Goal: Complete application form

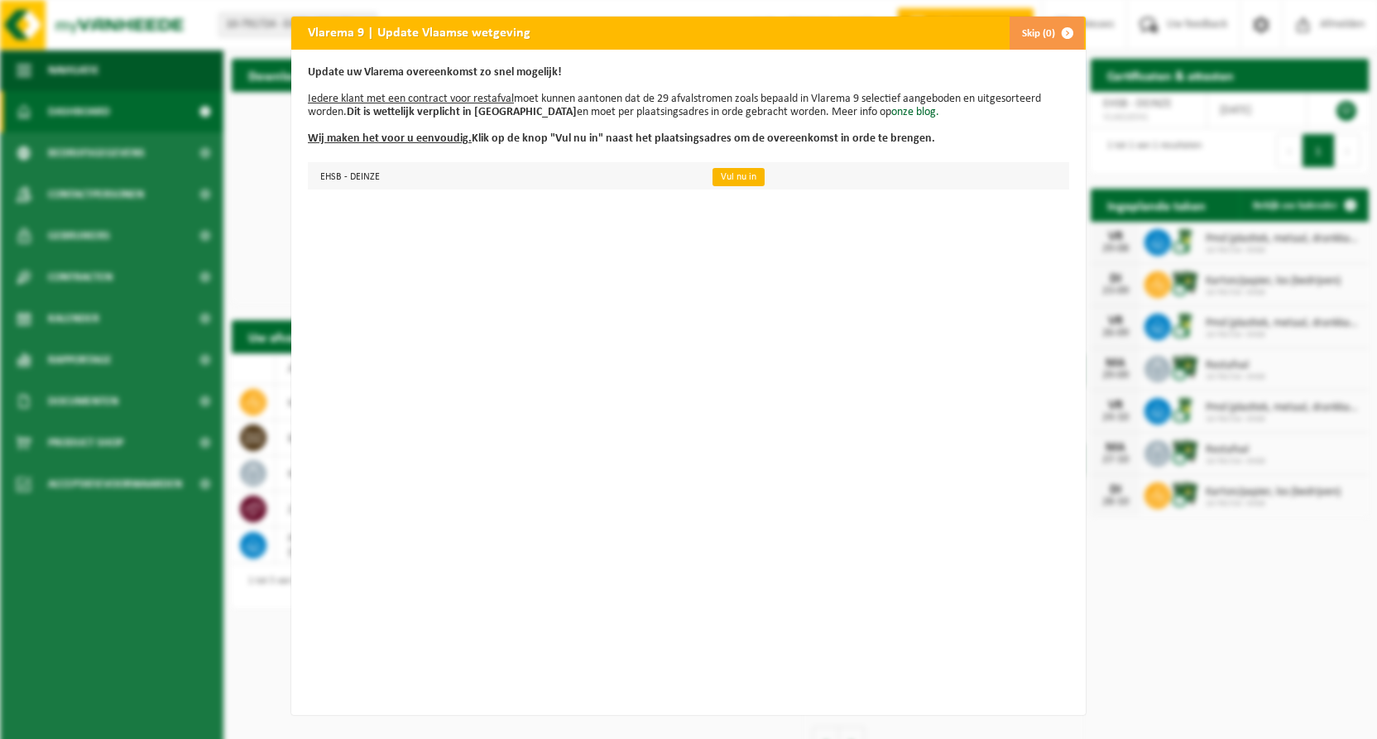
click at [742, 179] on link "Vul nu in" at bounding box center [739, 177] width 52 height 18
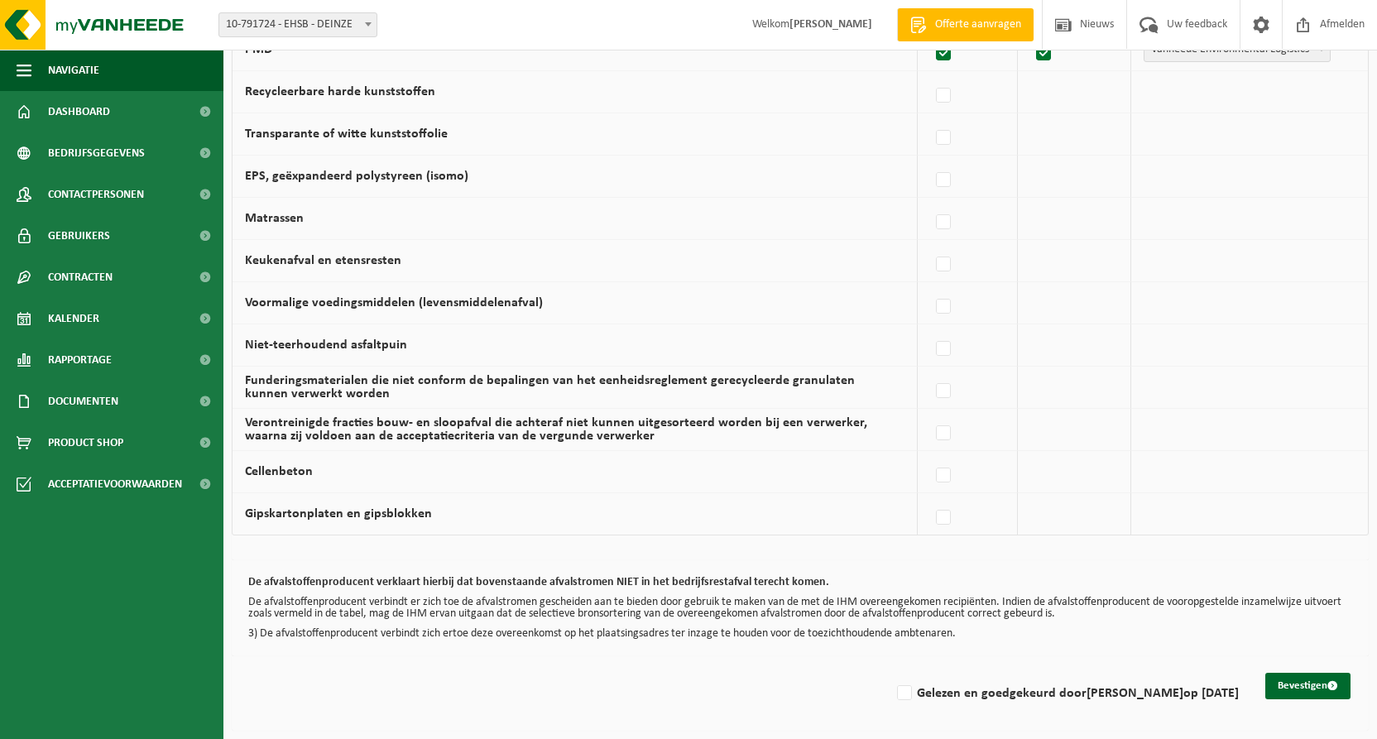
scroll to position [986, 0]
click at [910, 684] on label "Gelezen en goedgekeurd door [PERSON_NAME] op [DATE]" at bounding box center [1066, 693] width 345 height 25
click at [891, 673] on input "Gelezen en goedgekeurd door [PERSON_NAME] op [DATE]" at bounding box center [891, 672] width 1 height 1
checkbox input "true"
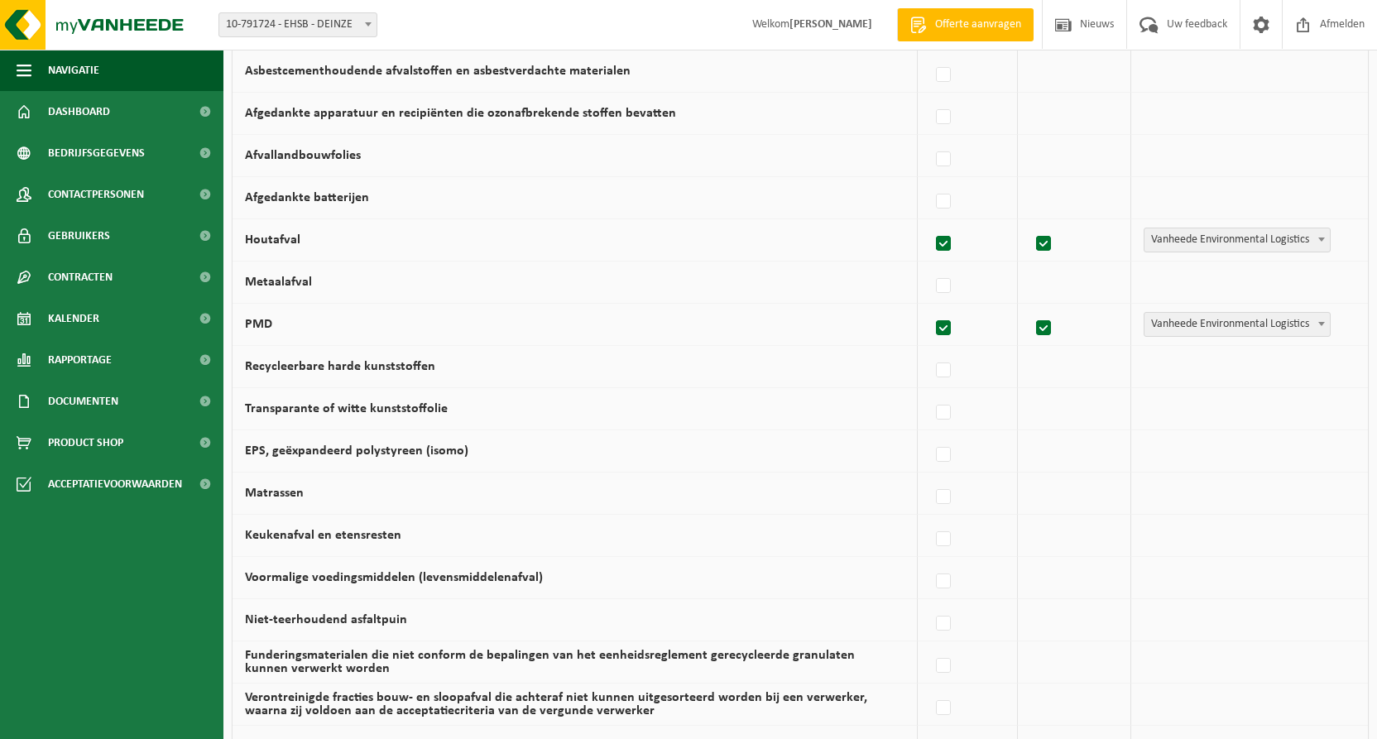
scroll to position [661, 0]
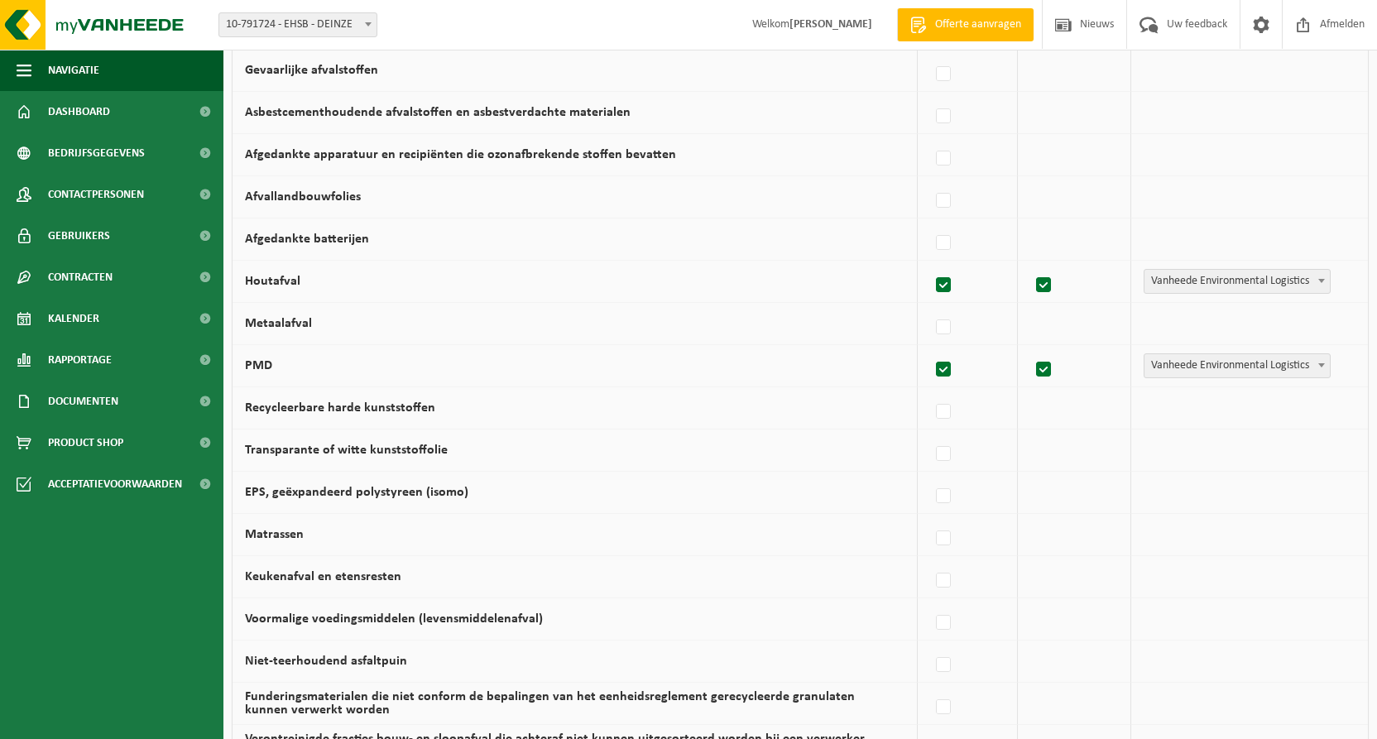
click at [1322, 281] on b at bounding box center [1321, 281] width 7 height 4
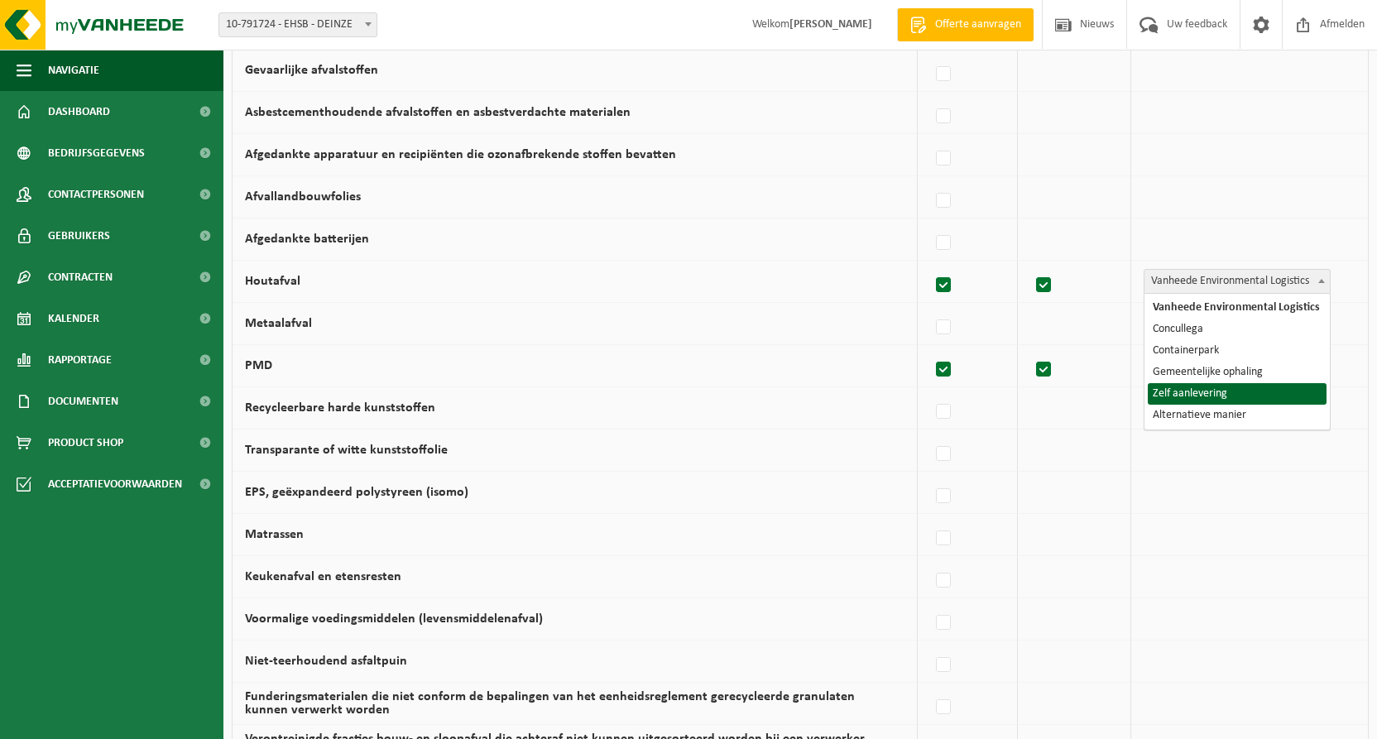
select select "Zelf aanlevering"
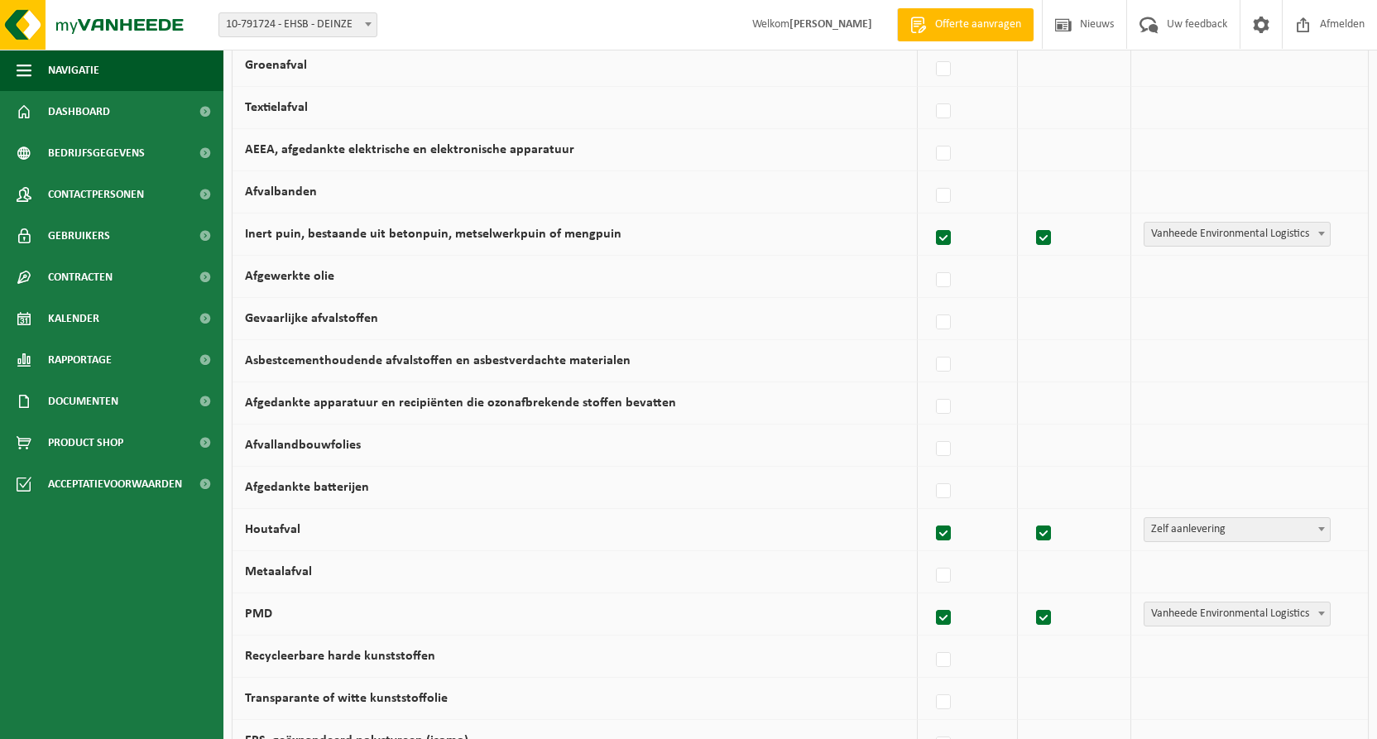
scroll to position [410, 0]
click at [1322, 234] on b at bounding box center [1321, 236] width 7 height 4
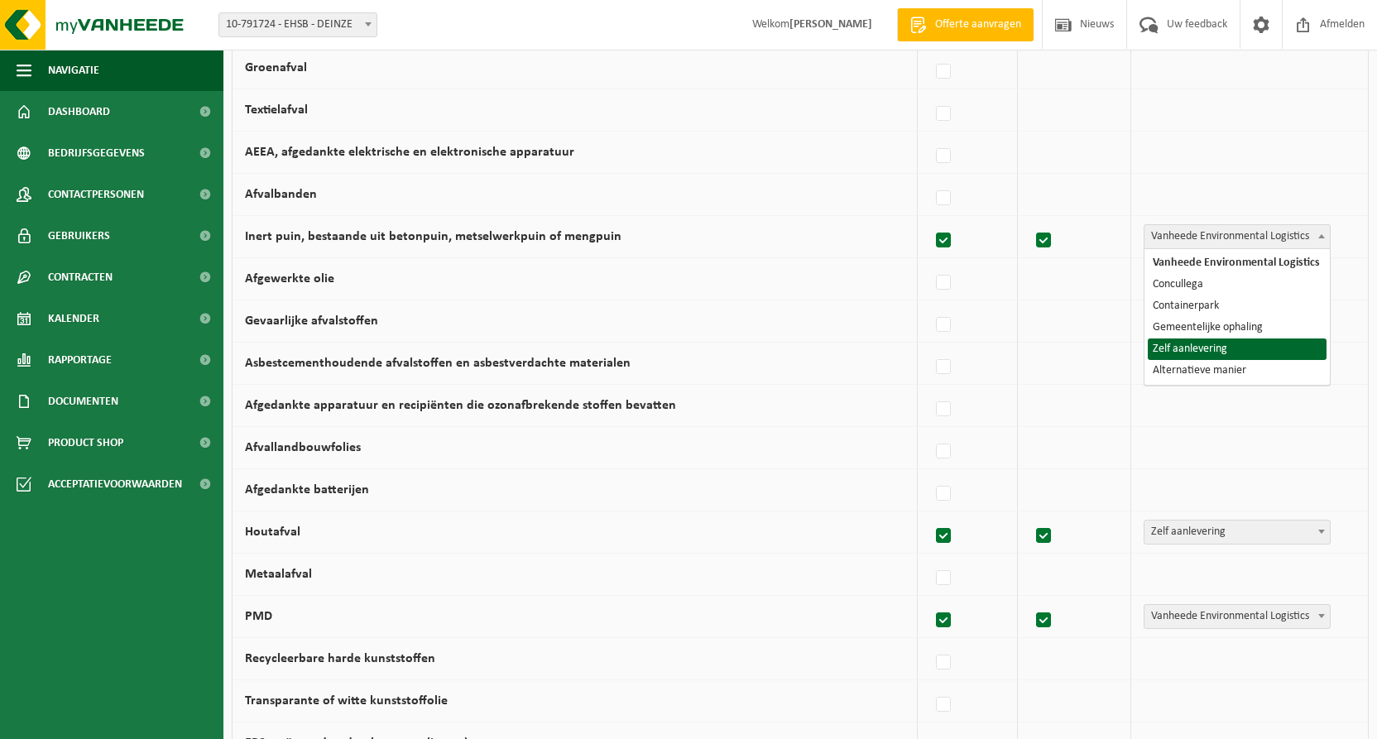
select select "Zelf aanlevering"
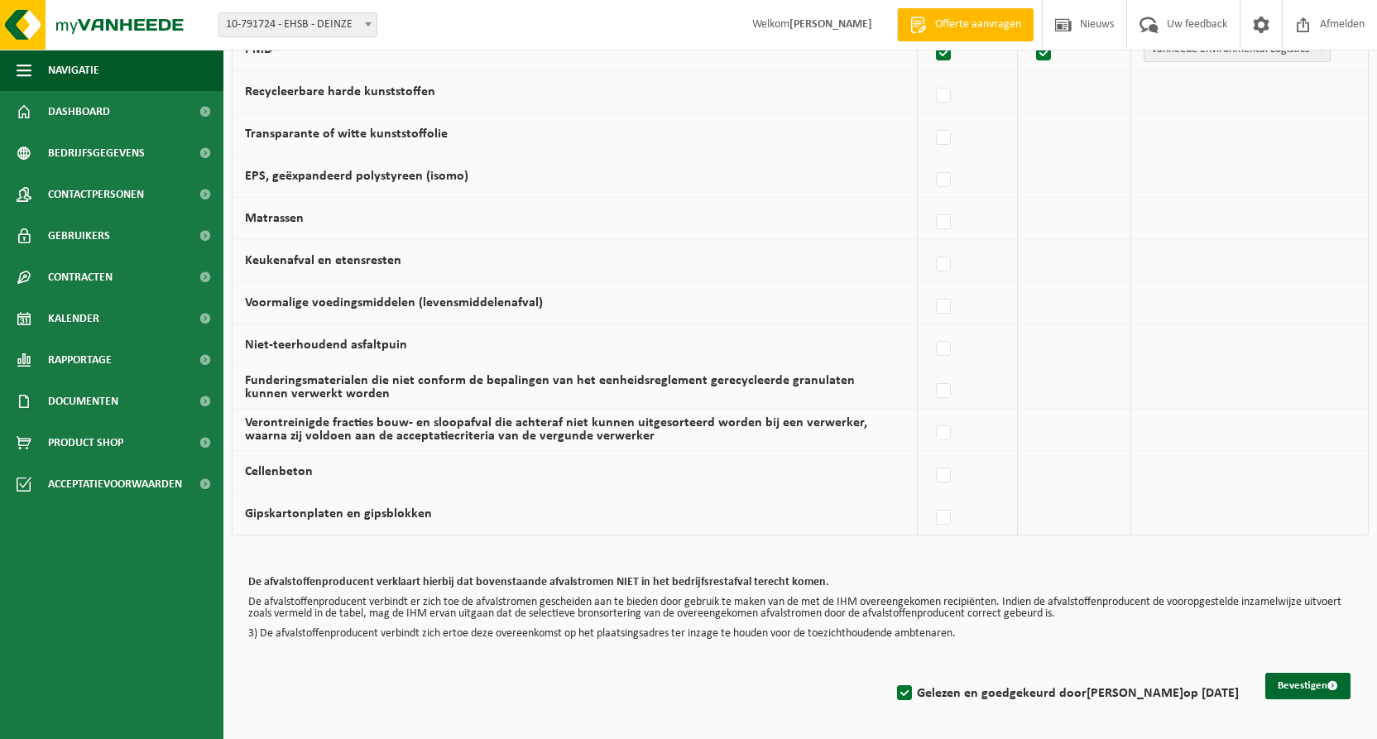
scroll to position [986, 0]
click at [1295, 673] on button "Bevestigen" at bounding box center [1307, 686] width 85 height 26
